Goal: Information Seeking & Learning: Learn about a topic

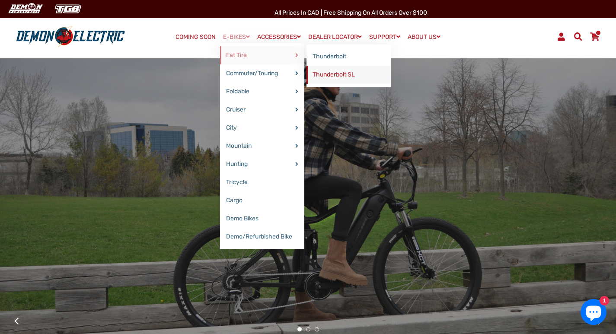
click at [326, 74] on link "Thunderbolt SL" at bounding box center [349, 75] width 84 height 18
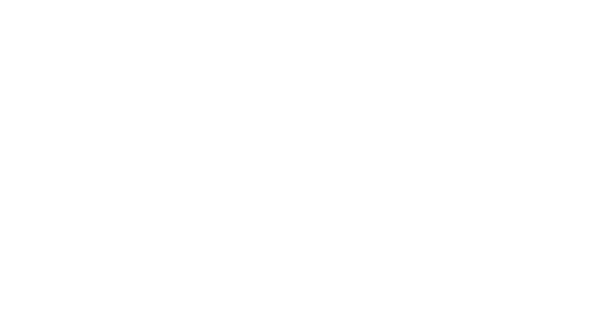
select select "******"
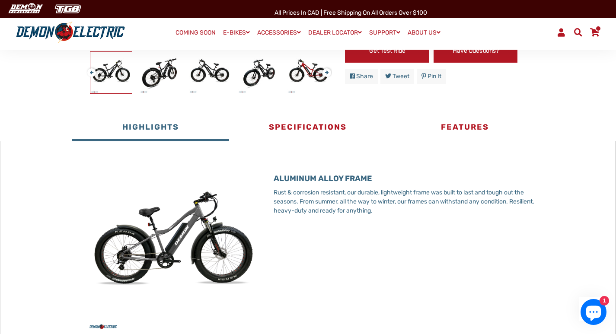
scroll to position [303, 0]
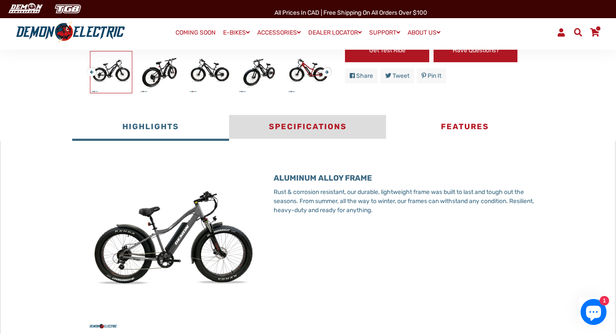
click at [314, 124] on button "Specifications" at bounding box center [307, 128] width 157 height 26
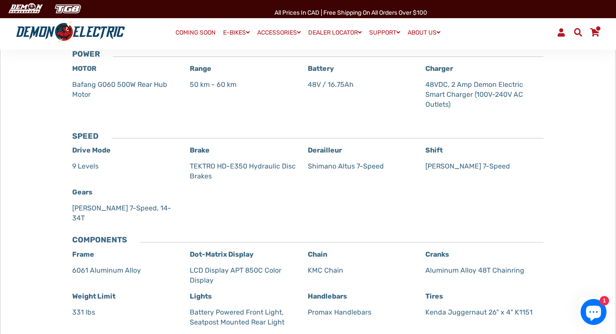
scroll to position [346, 0]
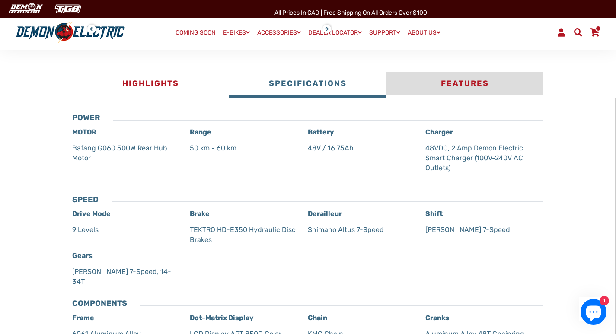
click at [459, 83] on button "Features" at bounding box center [464, 85] width 157 height 26
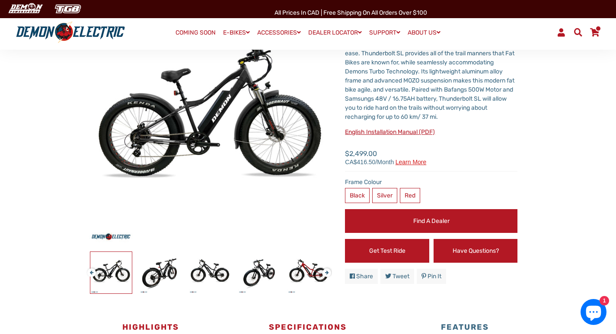
scroll to position [87, 0]
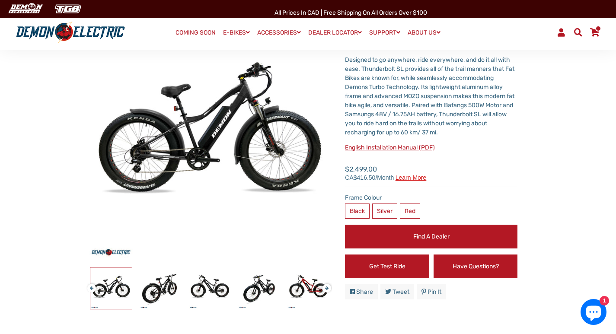
click at [382, 147] on link "English Installation Manual (PDF)" at bounding box center [390, 147] width 90 height 7
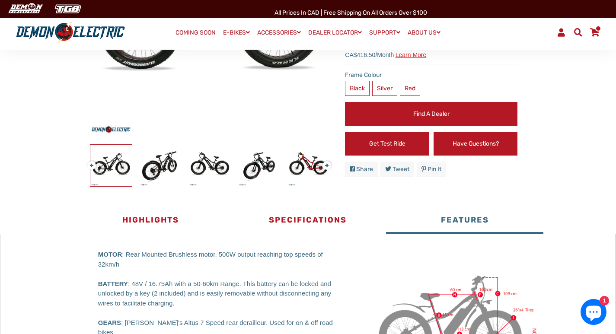
scroll to position [260, 0]
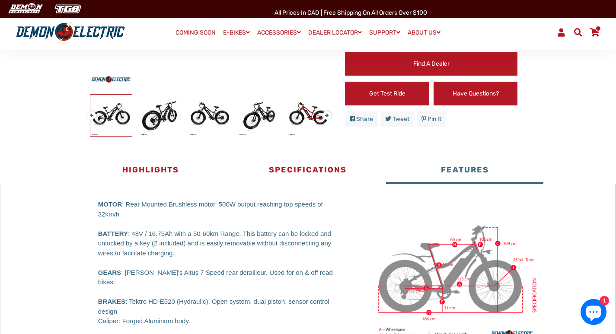
click at [465, 169] on button "Features" at bounding box center [464, 171] width 157 height 26
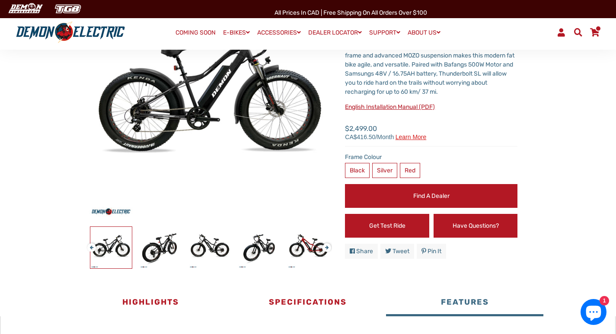
scroll to position [0, 0]
